Goal: Task Accomplishment & Management: Manage account settings

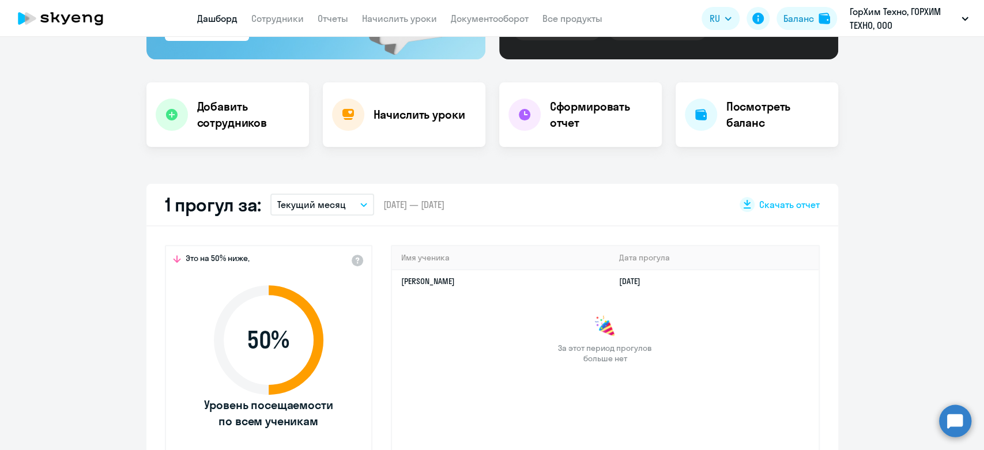
select select "30"
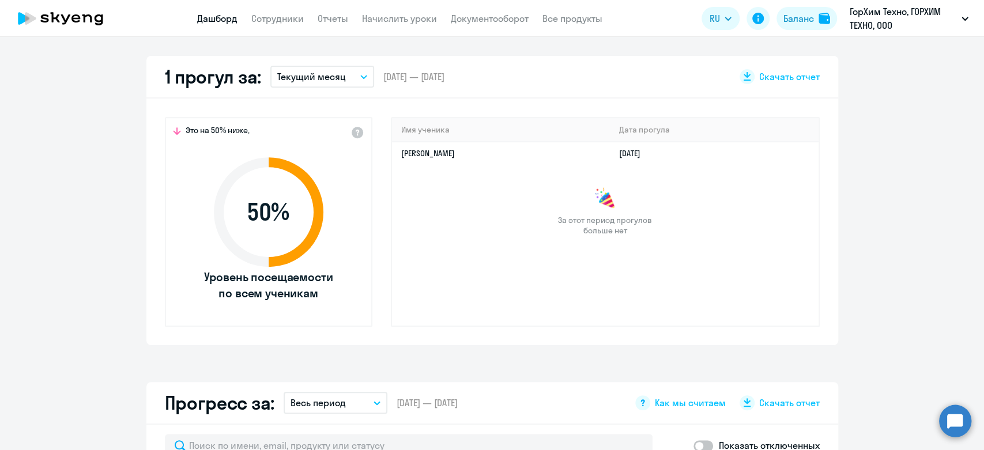
scroll to position [192, 0]
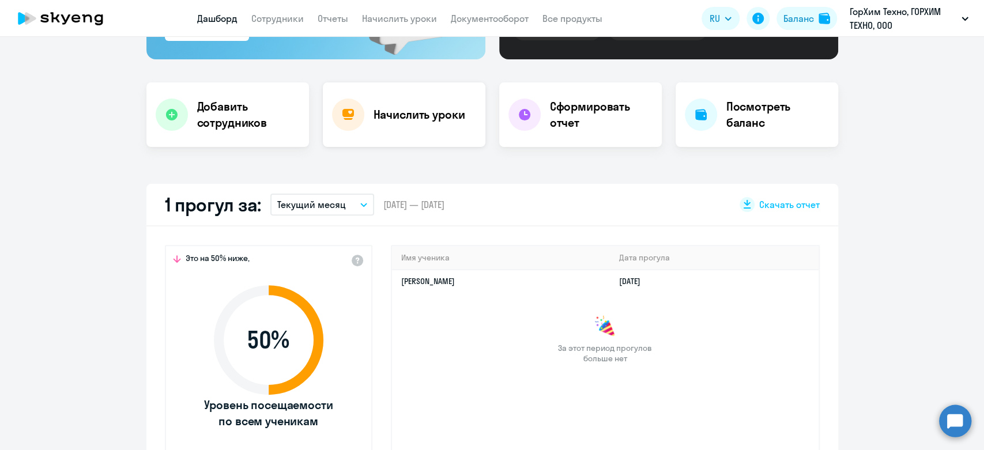
click at [423, 119] on h4 "Начислить уроки" at bounding box center [420, 115] width 92 height 16
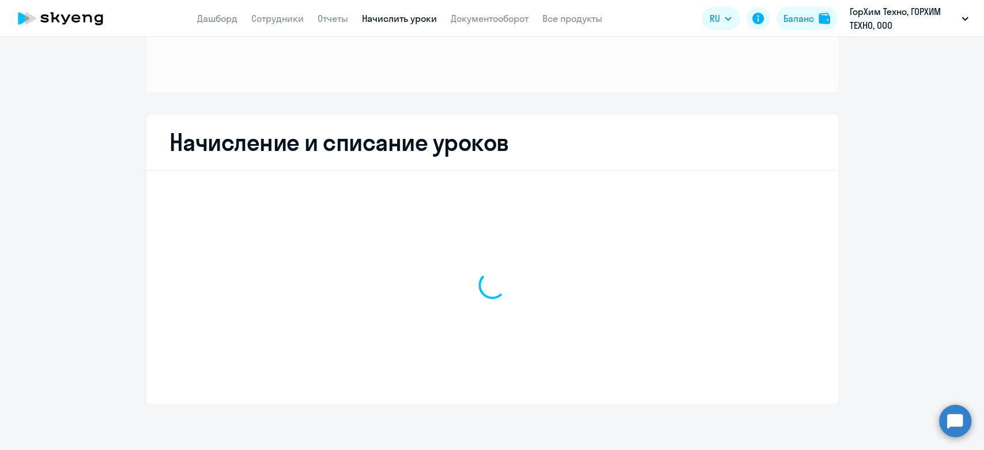
scroll to position [129, 0]
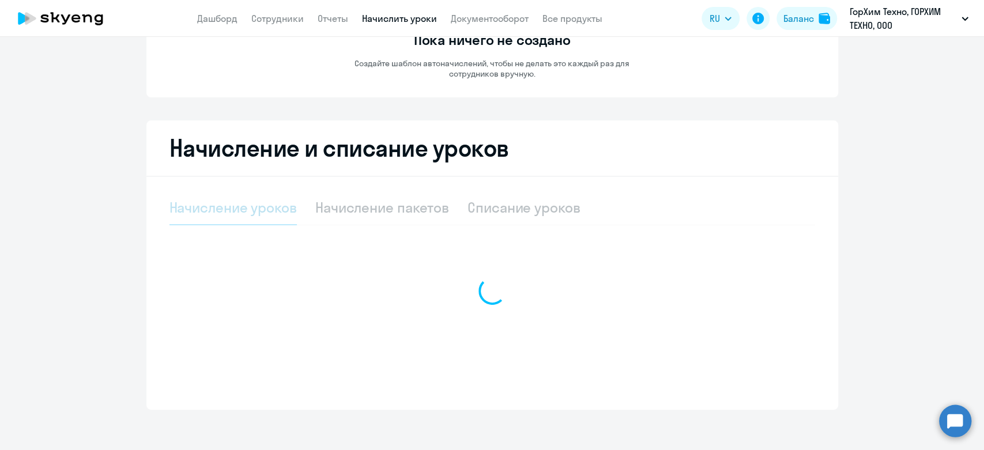
select select "10"
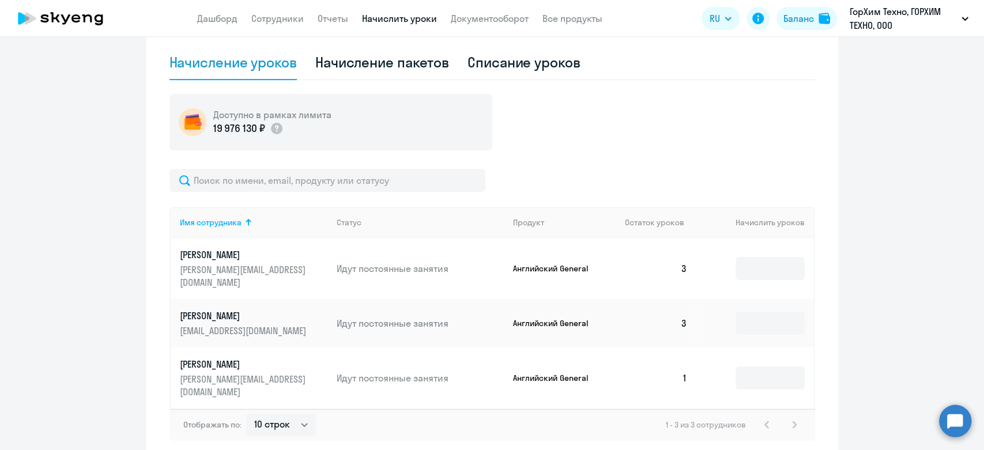
scroll to position [252, 0]
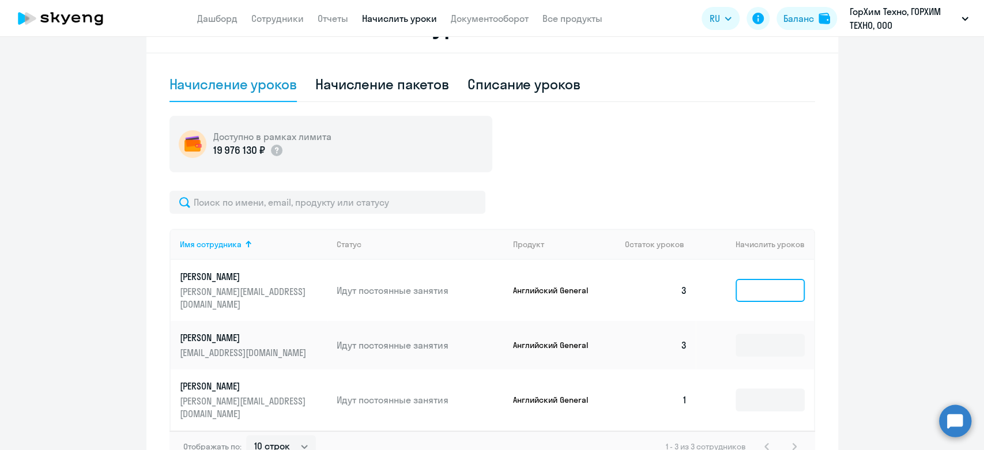
click at [777, 288] on input at bounding box center [770, 290] width 69 height 23
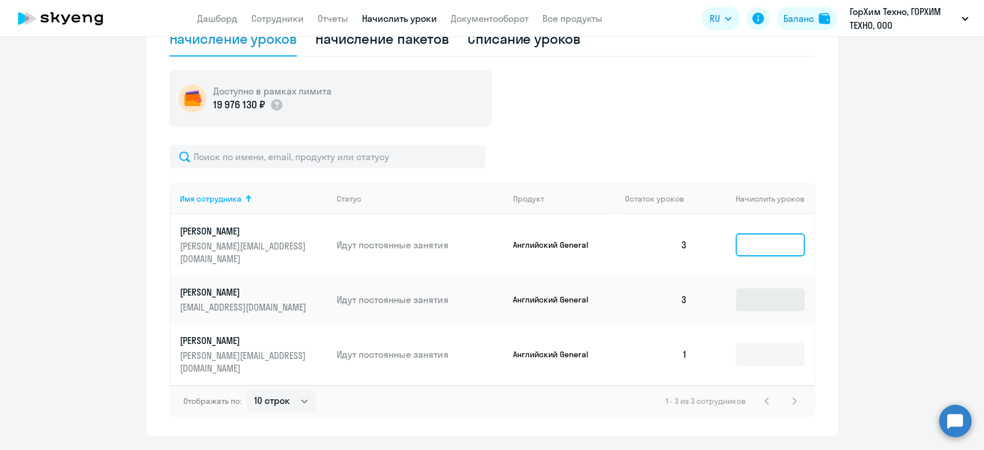
scroll to position [316, 0]
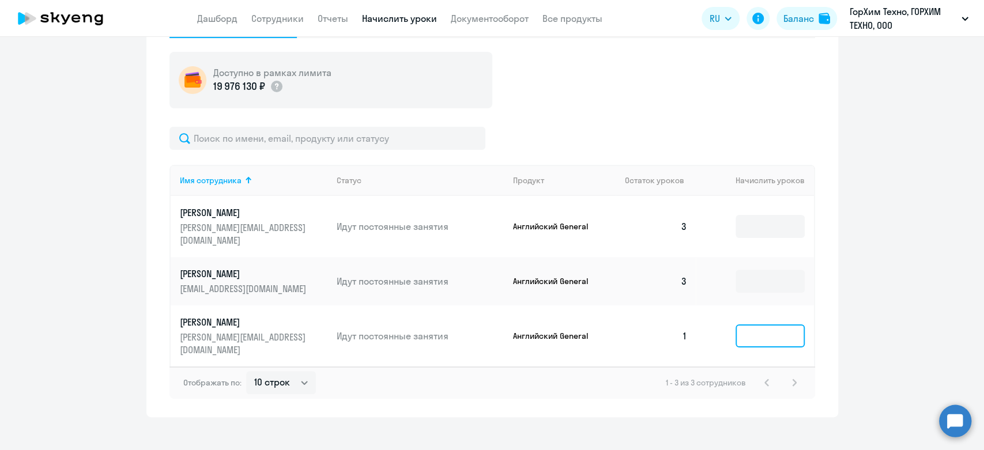
click at [749, 330] on input at bounding box center [770, 336] width 69 height 23
click at [765, 220] on input at bounding box center [770, 226] width 69 height 23
click at [760, 218] on input at bounding box center [770, 226] width 69 height 23
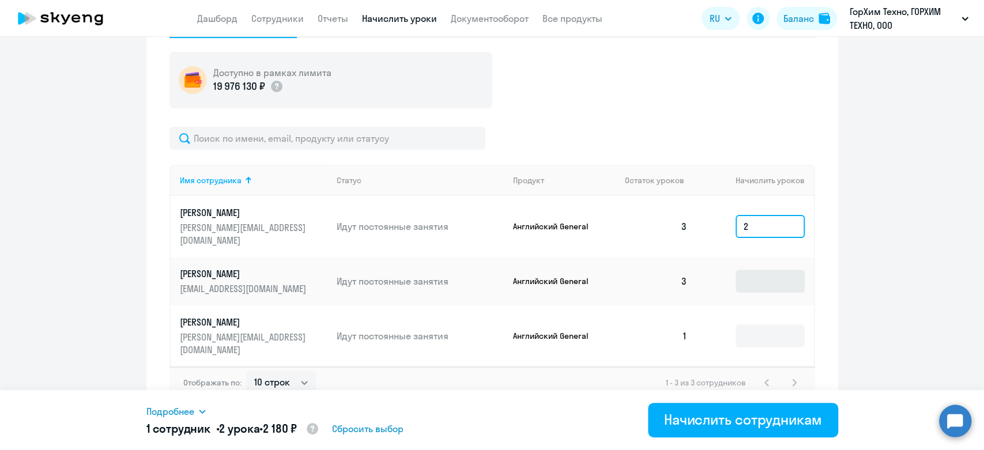
type input "2"
click at [779, 274] on input at bounding box center [770, 281] width 69 height 23
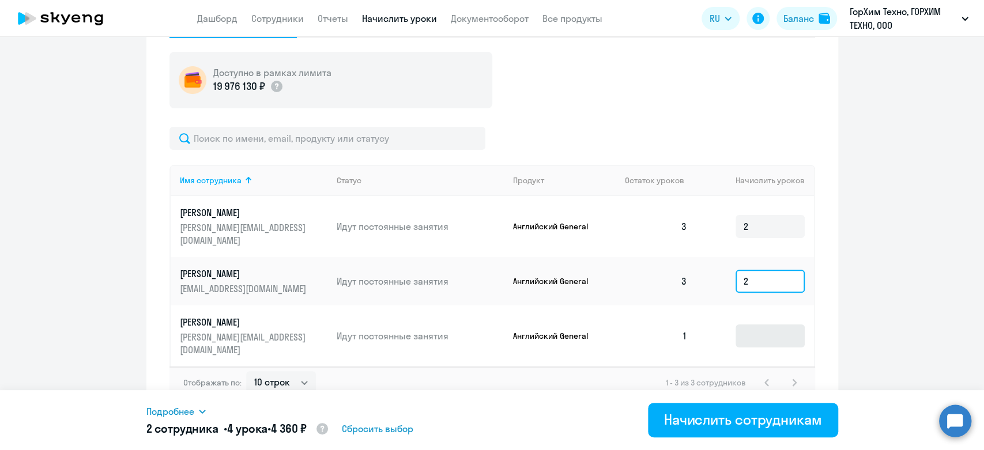
type input "2"
click at [767, 331] on input at bounding box center [770, 336] width 69 height 23
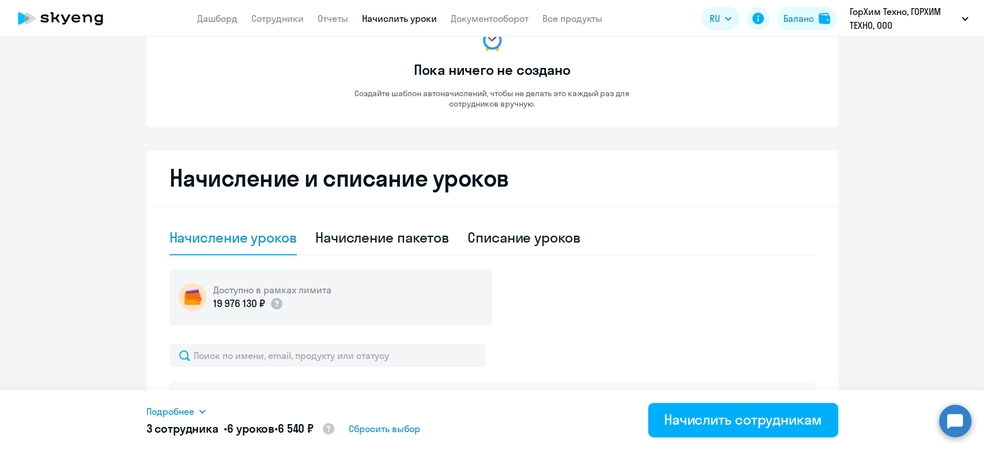
scroll to position [128, 0]
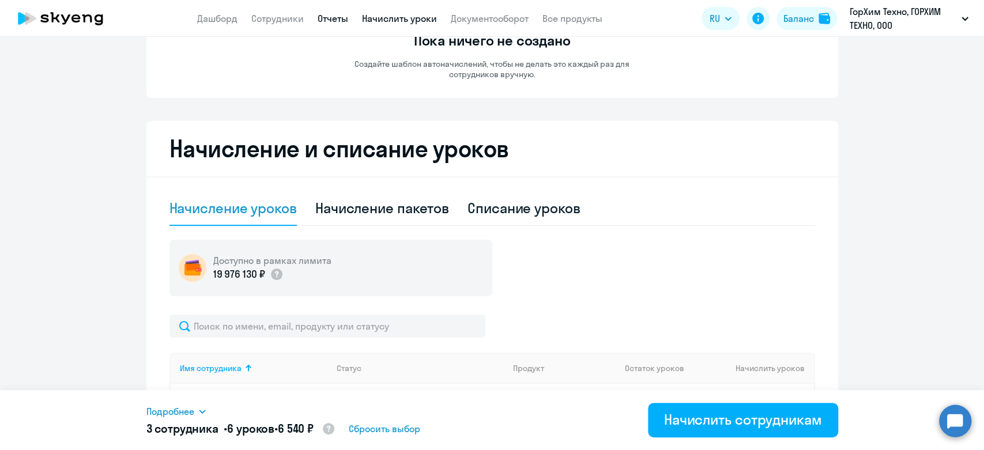
type input "2"
click at [332, 23] on link "Отчеты" at bounding box center [333, 19] width 31 height 12
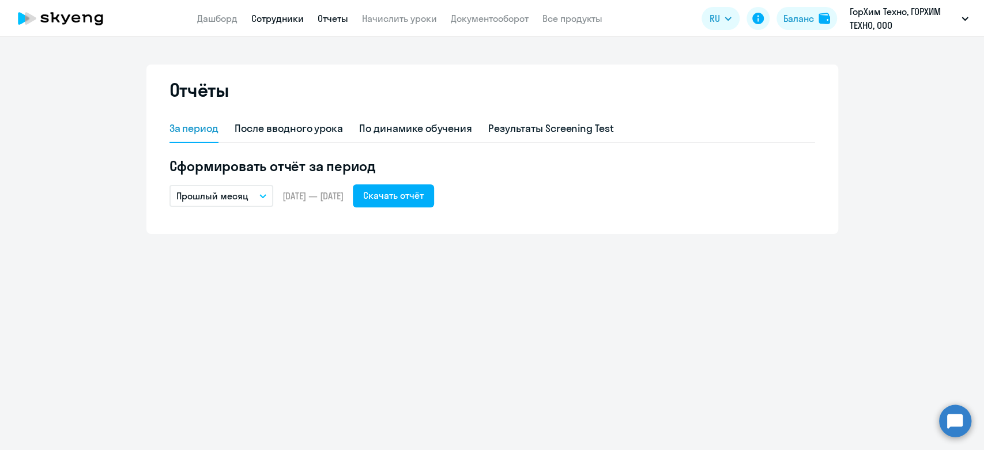
click at [285, 18] on link "Сотрудники" at bounding box center [277, 19] width 52 height 12
select select "30"
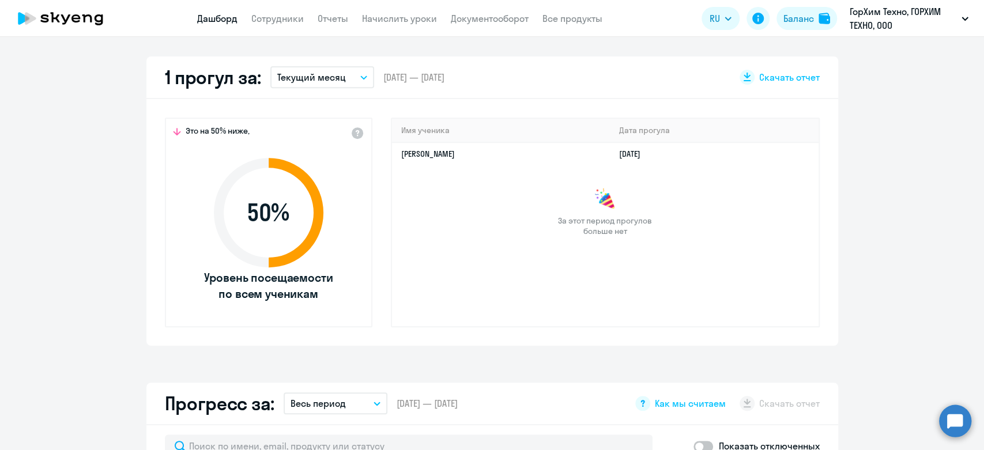
scroll to position [320, 0]
select select "30"
click at [596, 154] on td "[PERSON_NAME]" at bounding box center [501, 153] width 218 height 22
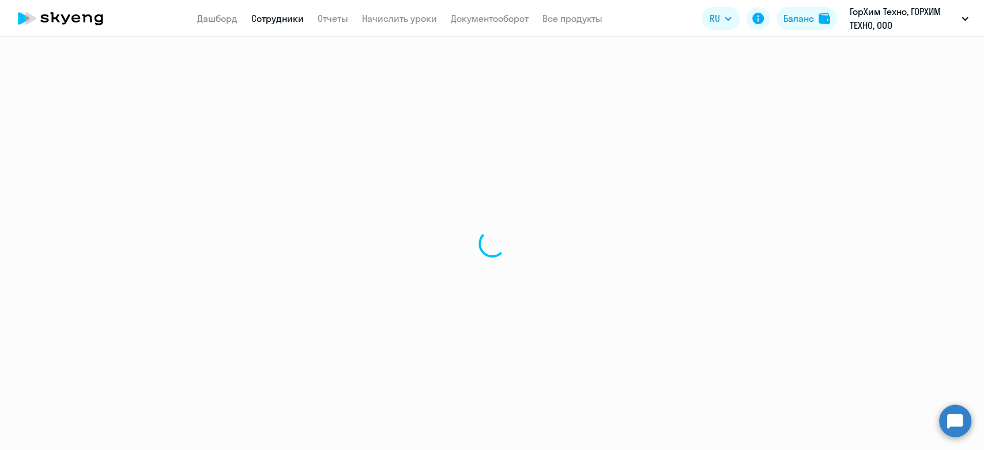
select select "english"
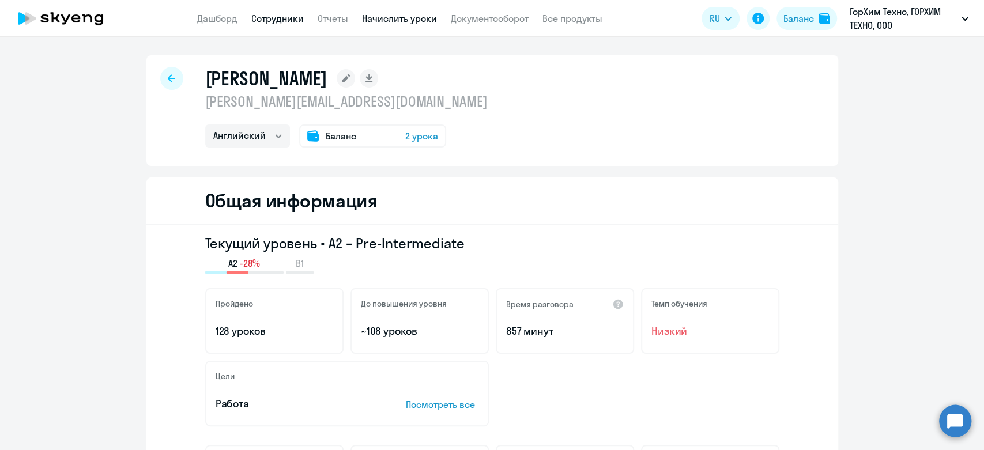
click at [417, 14] on link "Начислить уроки" at bounding box center [399, 19] width 75 height 12
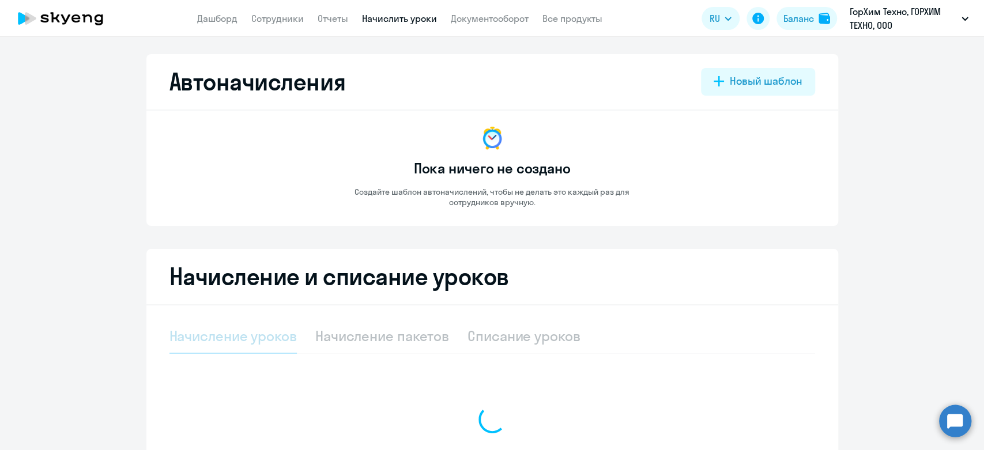
select select "10"
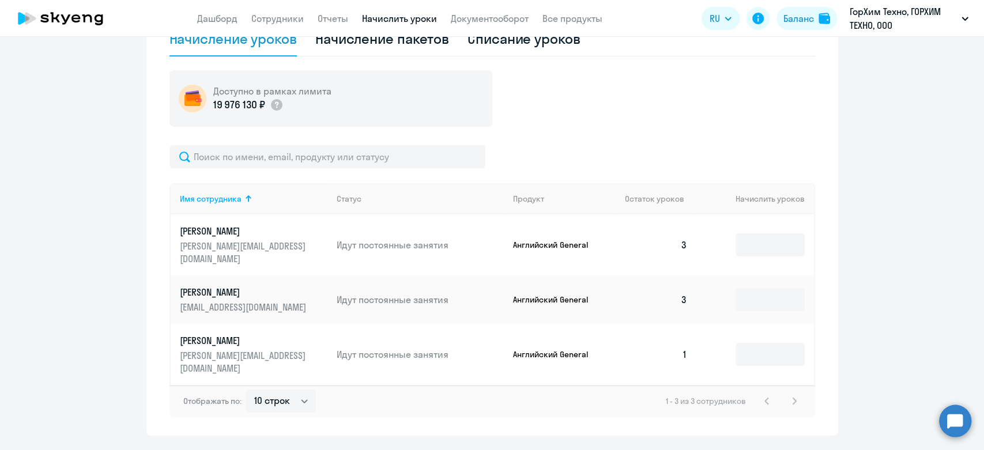
scroll to position [316, 0]
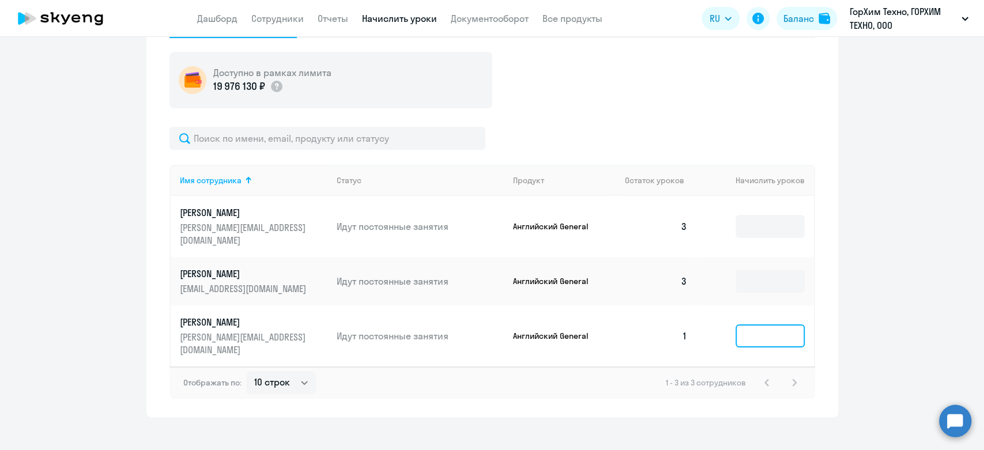
click at [762, 330] on input at bounding box center [770, 336] width 69 height 23
type input "2"
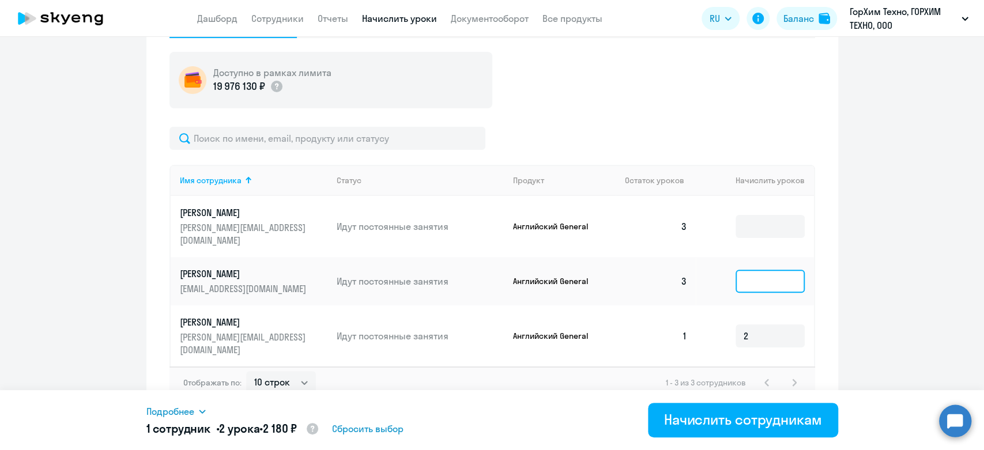
click at [765, 276] on input at bounding box center [770, 281] width 69 height 23
type input "2"
click at [759, 241] on td at bounding box center [755, 226] width 118 height 61
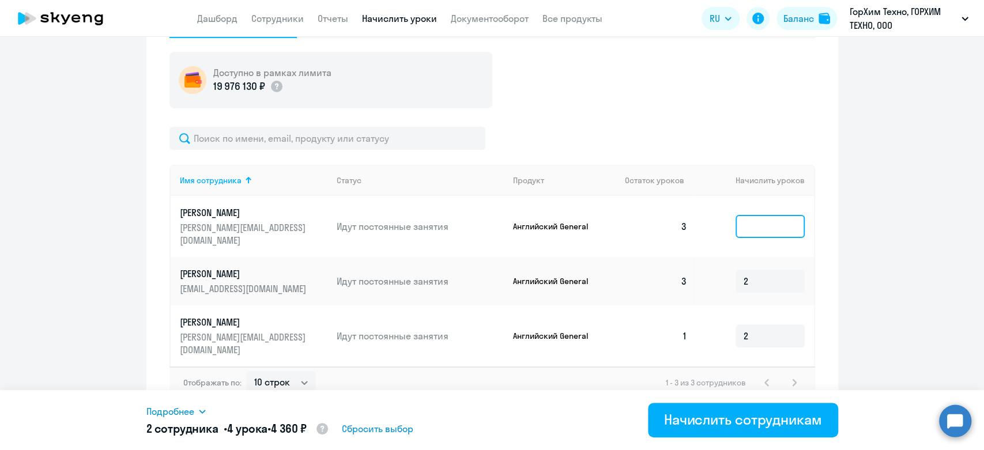
click at [757, 222] on input at bounding box center [770, 226] width 69 height 23
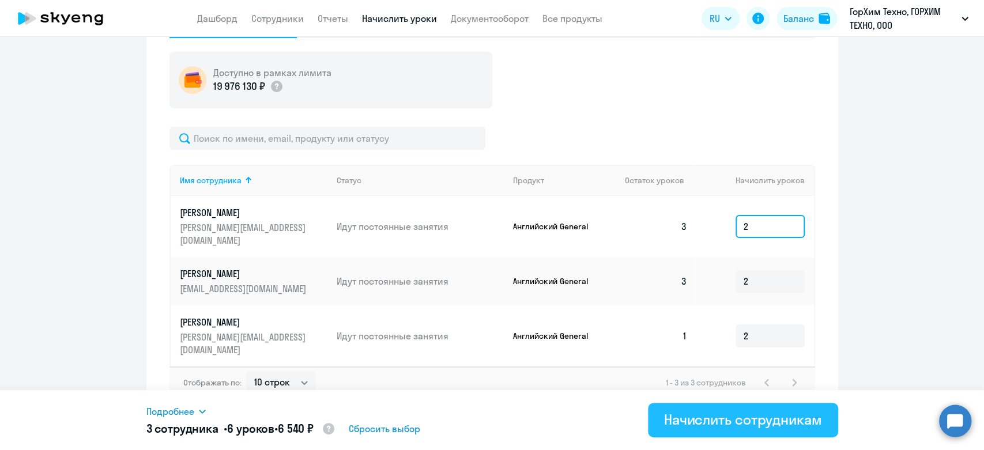
type input "2"
click at [752, 423] on div "Начислить сотрудникам" at bounding box center [743, 419] width 158 height 18
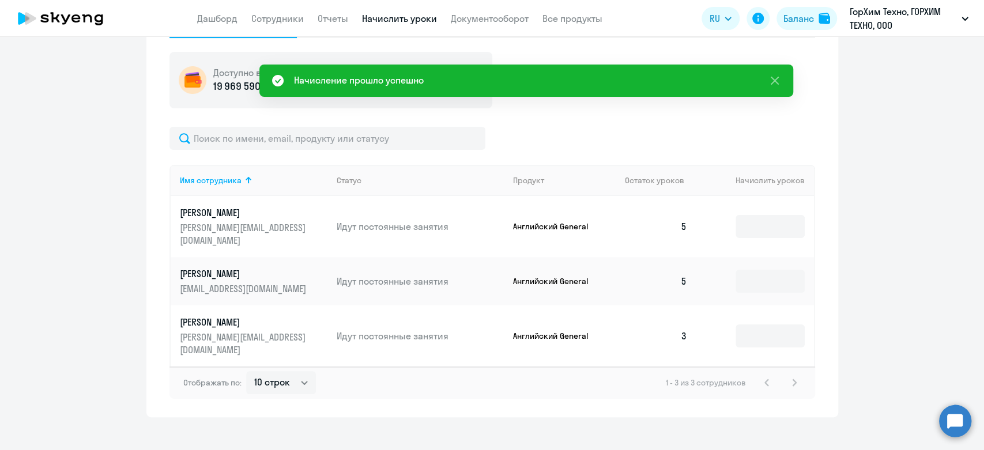
scroll to position [0, 0]
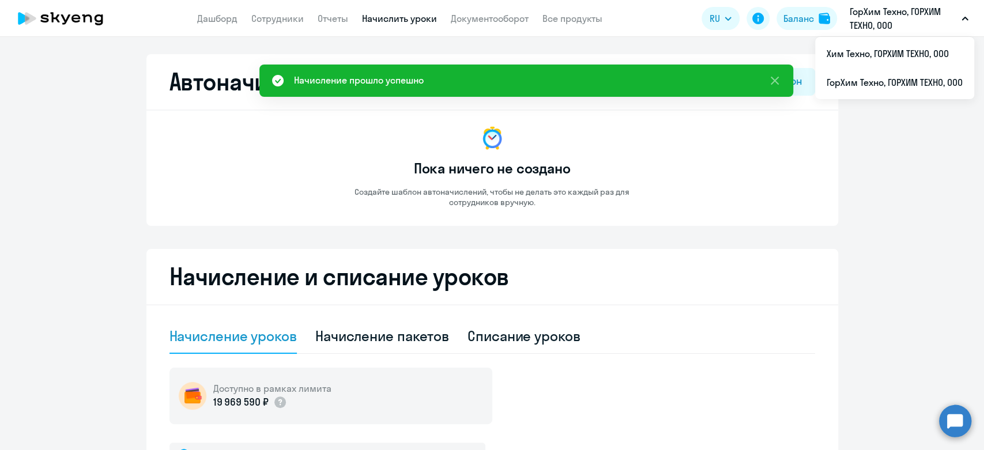
click at [885, 27] on p "ГорХим Техно, ГОРХИМ ТЕХНО, ООО" at bounding box center [903, 19] width 107 height 28
click at [884, 46] on li "Хим Техно, ГОРХИМ ТЕХНО, ООО" at bounding box center [894, 53] width 159 height 29
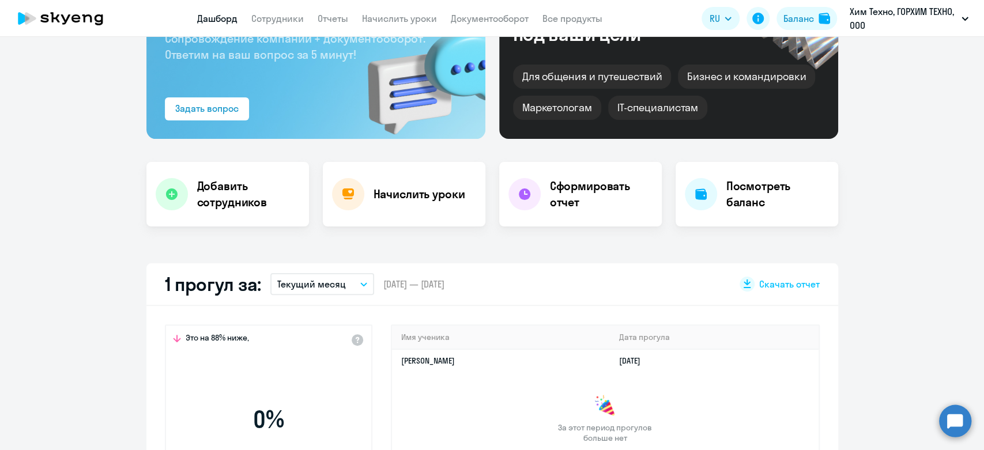
scroll to position [320, 0]
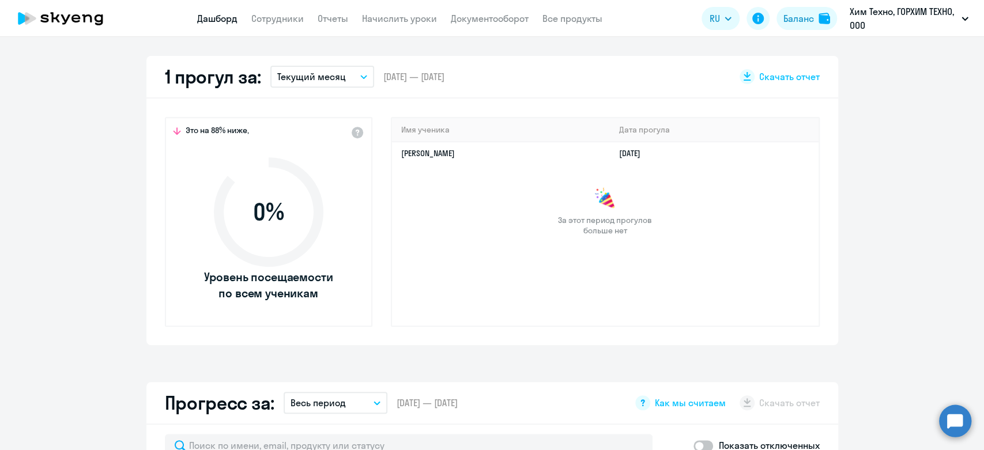
select select "30"
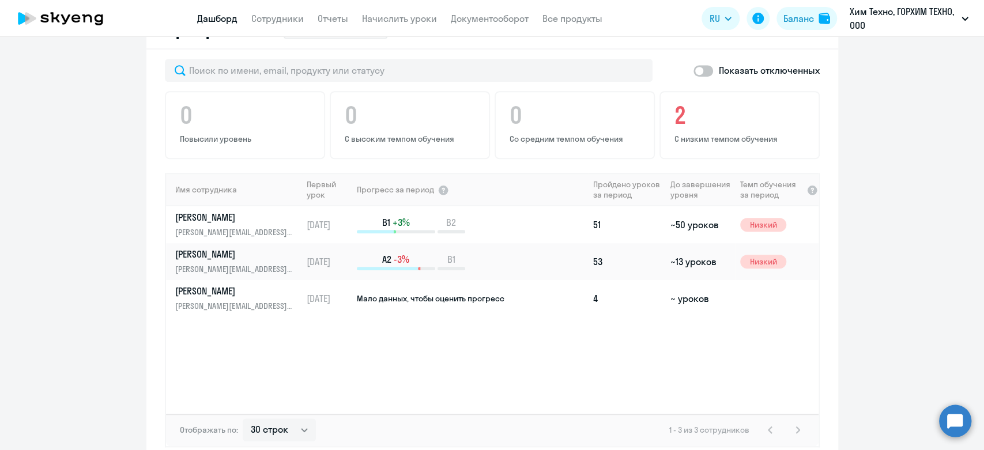
scroll to position [704, 0]
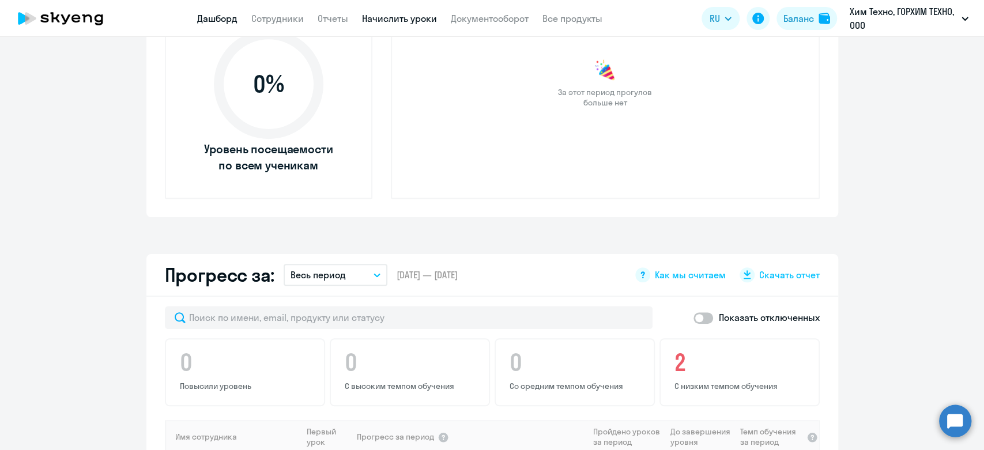
click at [375, 20] on link "Начислить уроки" at bounding box center [399, 19] width 75 height 12
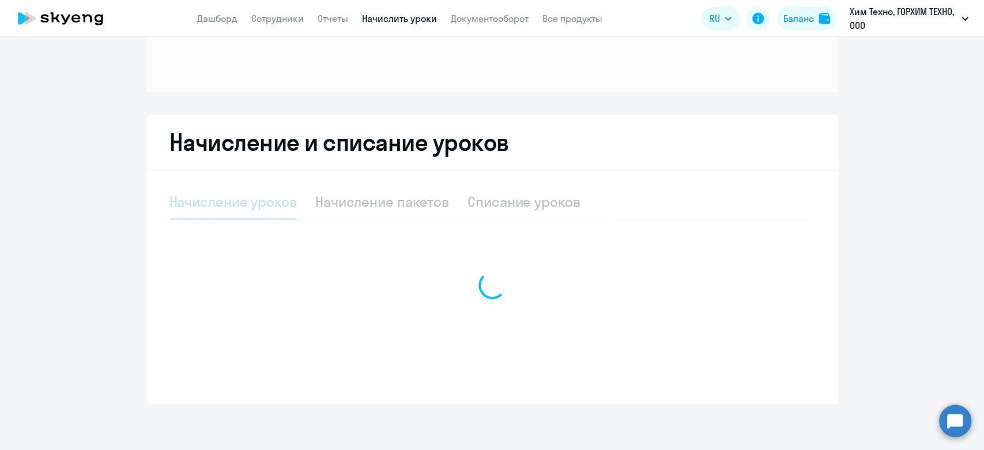
select select "10"
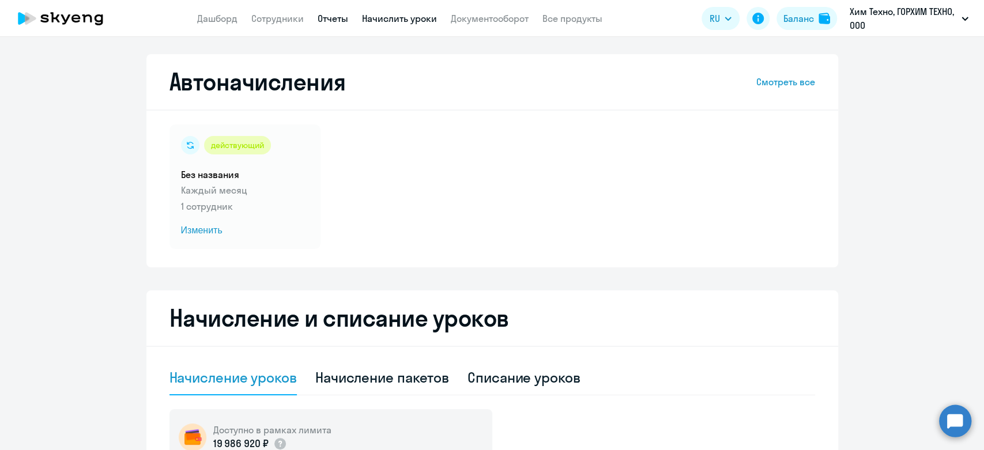
click at [335, 20] on link "Отчеты" at bounding box center [333, 19] width 31 height 12
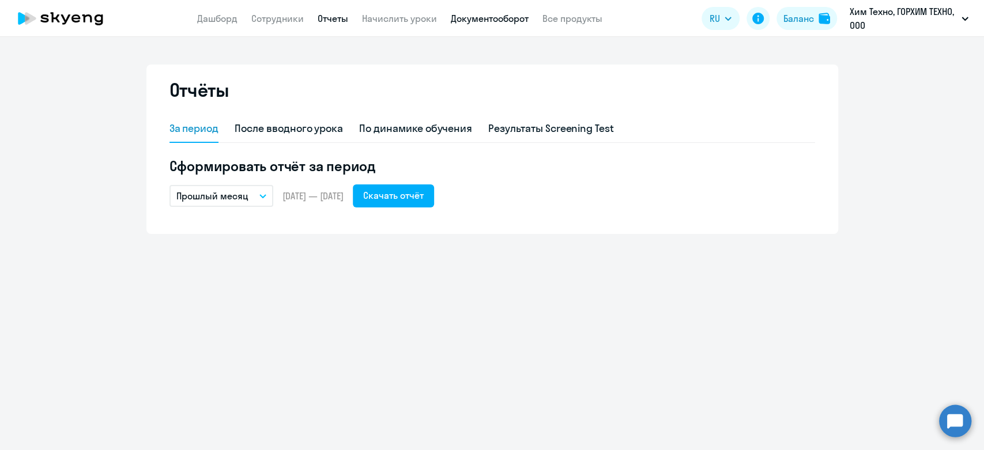
click at [470, 22] on link "Документооборот" at bounding box center [490, 19] width 78 height 12
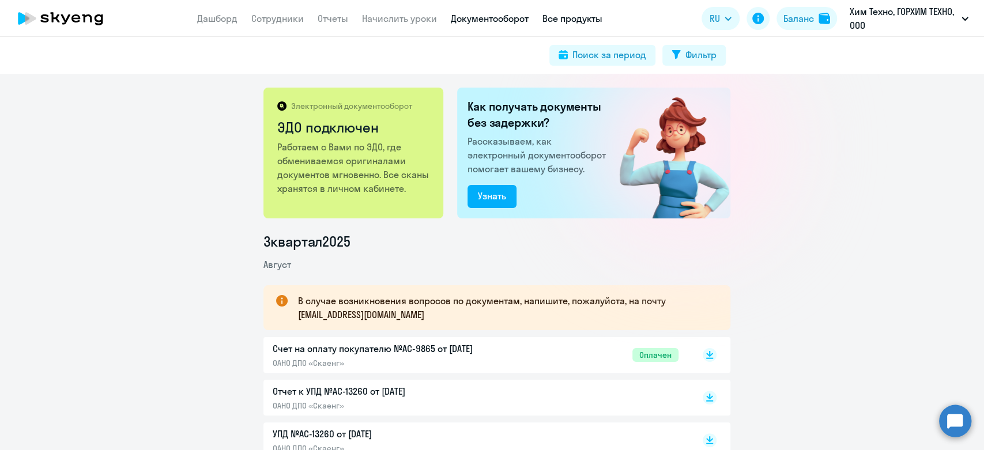
click at [567, 20] on link "Все продукты" at bounding box center [572, 19] width 60 height 12
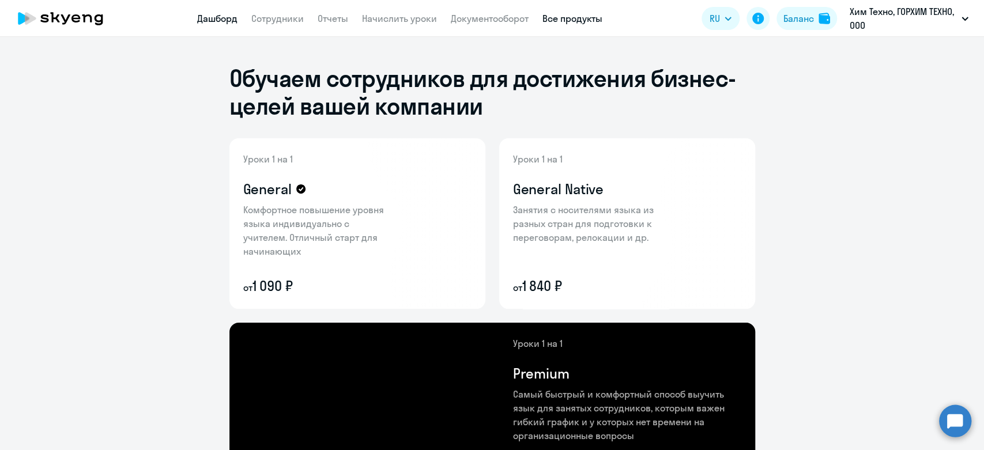
click at [203, 16] on link "Дашборд" at bounding box center [217, 19] width 40 height 12
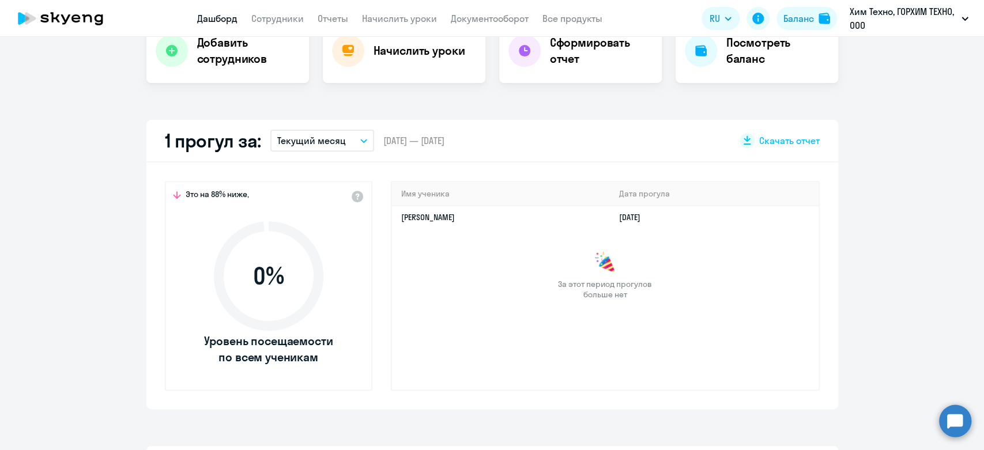
select select "30"
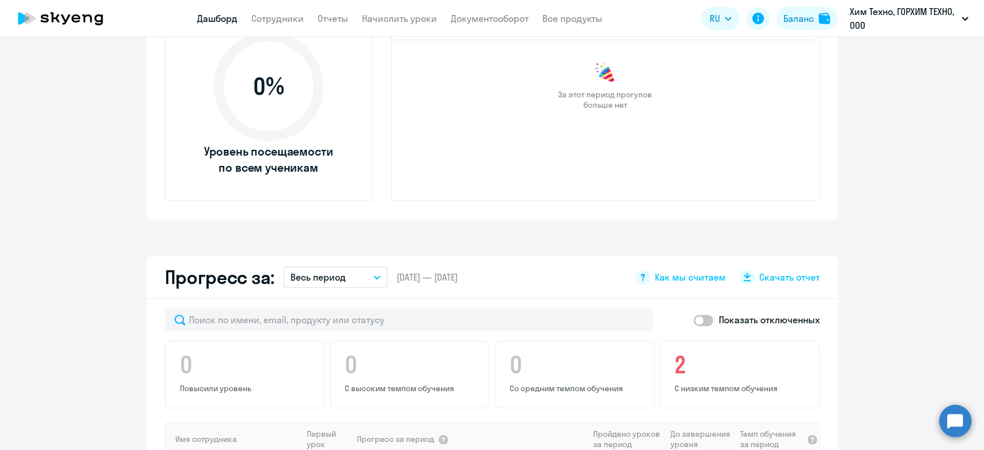
scroll to position [339, 0]
